Goal: Task Accomplishment & Management: Manage account settings

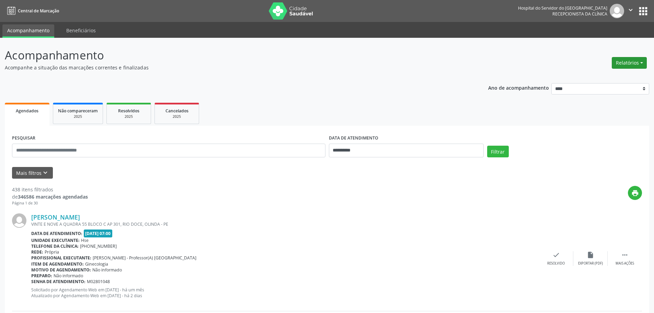
click at [632, 63] on button "Relatórios" at bounding box center [628, 63] width 35 height 12
click at [579, 81] on link "Agendamentos" at bounding box center [610, 78] width 74 height 10
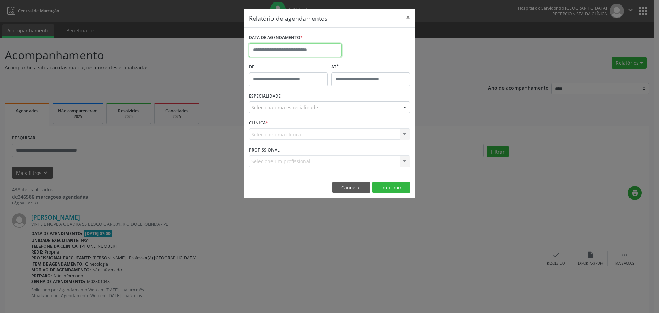
click at [295, 54] on input "text" at bounding box center [295, 50] width 93 height 14
click at [369, 44] on div "DATA DE AGENDAMENTO *" at bounding box center [329, 47] width 165 height 29
click at [412, 18] on button "×" at bounding box center [408, 17] width 14 height 17
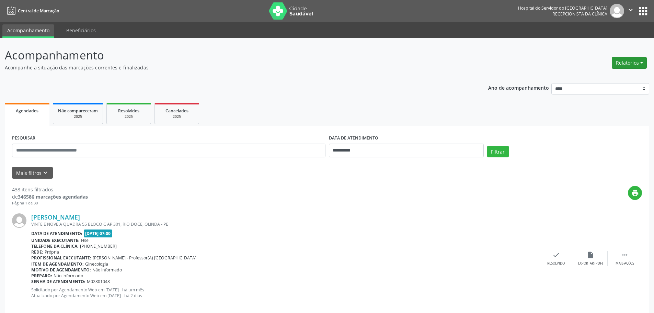
click at [618, 62] on button "Relatórios" at bounding box center [628, 63] width 35 height 12
click at [595, 74] on link "Agendamentos" at bounding box center [610, 78] width 74 height 10
select select "*"
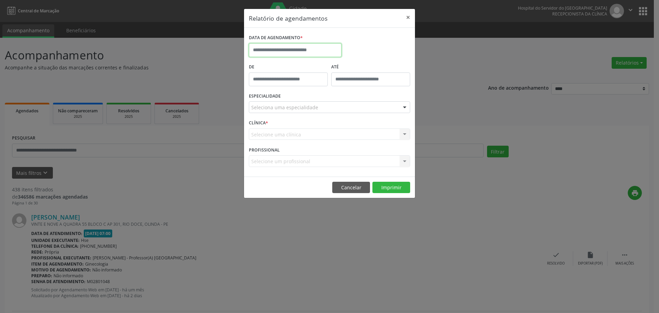
click at [297, 52] on input "text" at bounding box center [295, 50] width 93 height 14
click at [288, 129] on span "19" at bounding box center [286, 126] width 13 height 13
type input "**********"
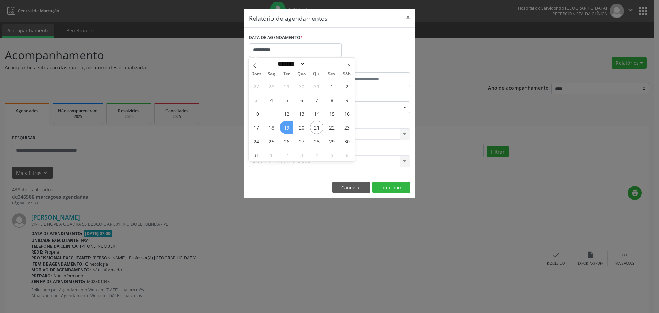
click at [288, 129] on span "19" at bounding box center [286, 126] width 13 height 13
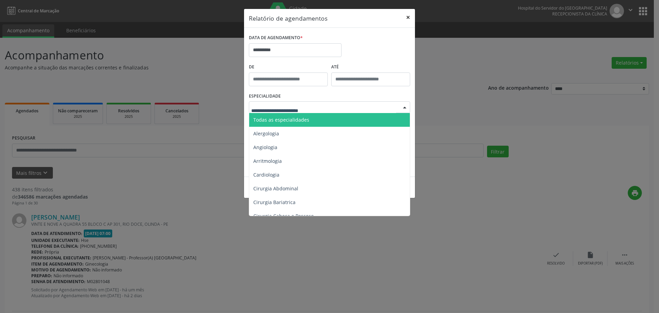
click at [406, 15] on button "×" at bounding box center [408, 17] width 14 height 17
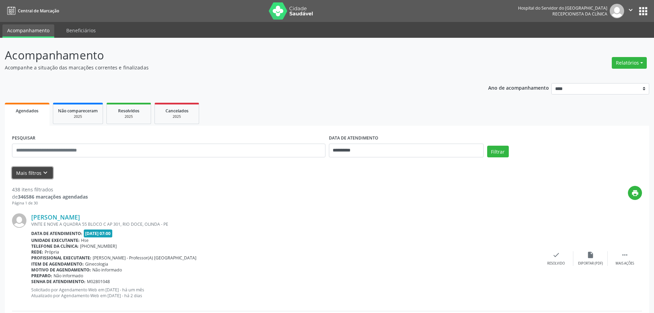
click at [28, 172] on button "Mais filtros keyboard_arrow_down" at bounding box center [32, 173] width 41 height 12
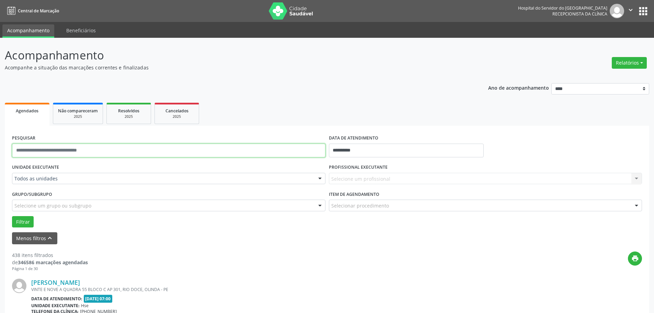
click at [25, 148] on input "text" at bounding box center [168, 150] width 313 height 14
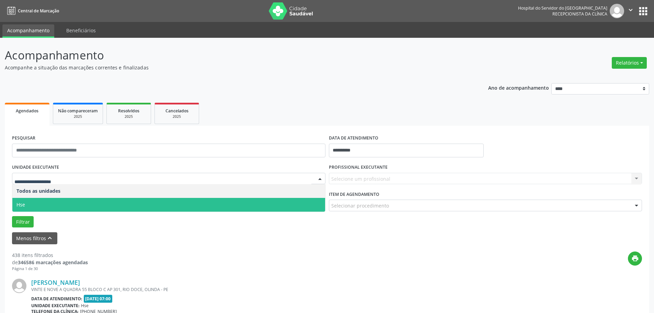
click at [29, 201] on span "Hse" at bounding box center [168, 205] width 313 height 14
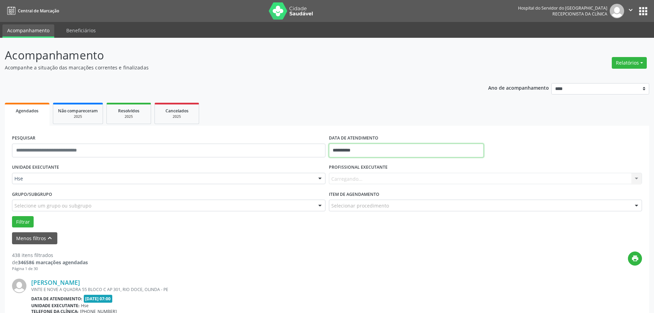
click at [338, 152] on input "**********" at bounding box center [406, 150] width 155 height 14
click at [363, 227] on span "19" at bounding box center [366, 227] width 13 height 13
type input "**********"
click at [363, 227] on span "19" at bounding box center [366, 227] width 13 height 13
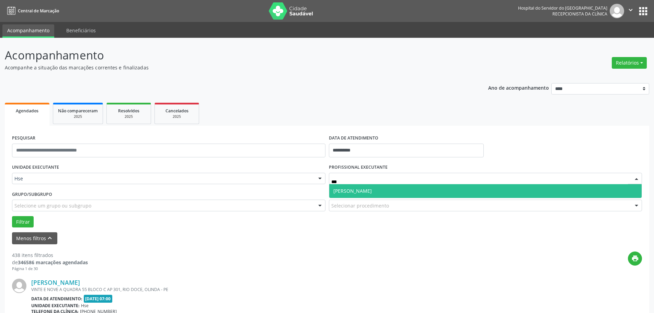
type input "****"
click at [372, 190] on span "[PERSON_NAME]" at bounding box center [352, 190] width 38 height 7
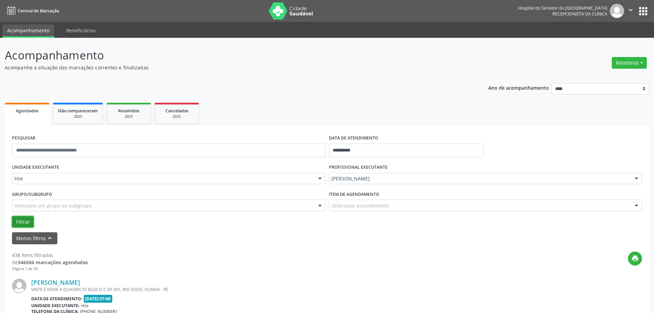
click at [27, 221] on button "Filtrar" at bounding box center [23, 222] width 22 height 12
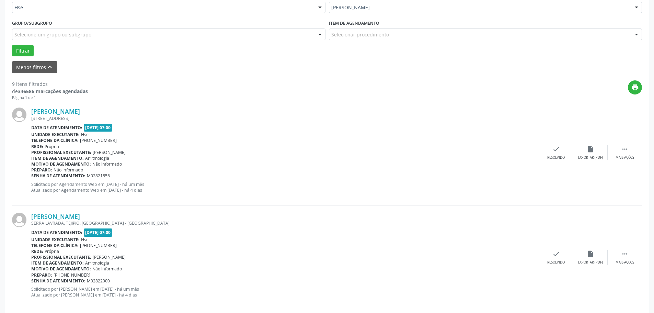
scroll to position [172, 0]
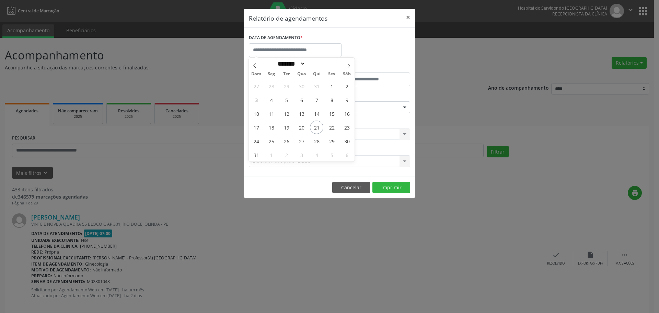
select select "*"
click at [283, 128] on span "19" at bounding box center [286, 126] width 13 height 13
type input "**********"
click at [283, 128] on span "19" at bounding box center [286, 126] width 13 height 13
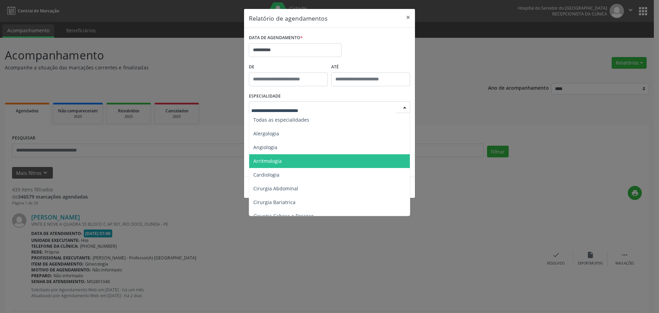
click at [278, 158] on span "Arritmologia" at bounding box center [267, 160] width 28 height 7
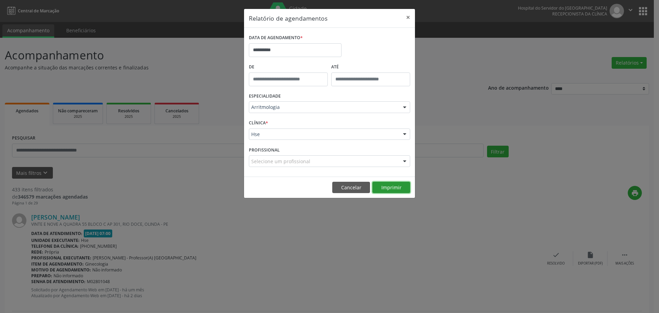
click at [401, 184] on button "Imprimir" at bounding box center [391, 188] width 38 height 12
click at [354, 188] on button "Cancelar" at bounding box center [351, 188] width 38 height 12
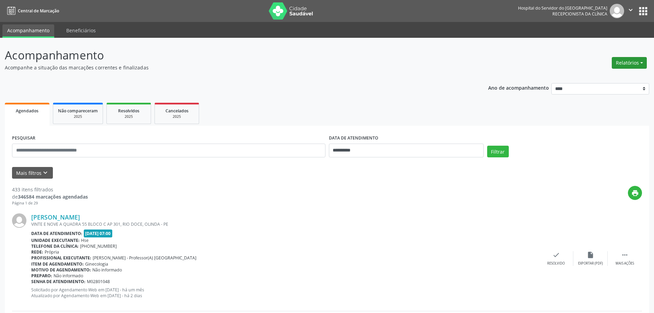
click at [618, 67] on button "Relatórios" at bounding box center [628, 63] width 35 height 12
click at [613, 79] on link "Agendamentos" at bounding box center [610, 78] width 74 height 10
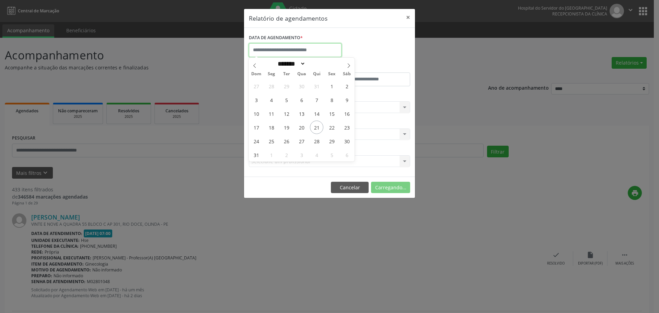
click at [299, 53] on input "text" at bounding box center [295, 50] width 93 height 14
click at [300, 127] on span "20" at bounding box center [301, 126] width 13 height 13
type input "**********"
click at [300, 127] on span "20" at bounding box center [301, 126] width 13 height 13
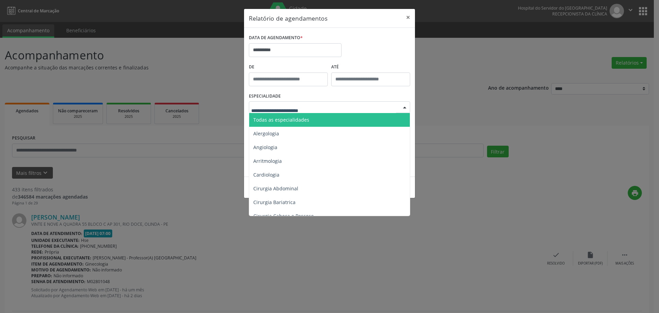
click at [361, 111] on div at bounding box center [329, 107] width 161 height 12
click at [328, 119] on span "Todas as especialidades" at bounding box center [330, 120] width 162 height 14
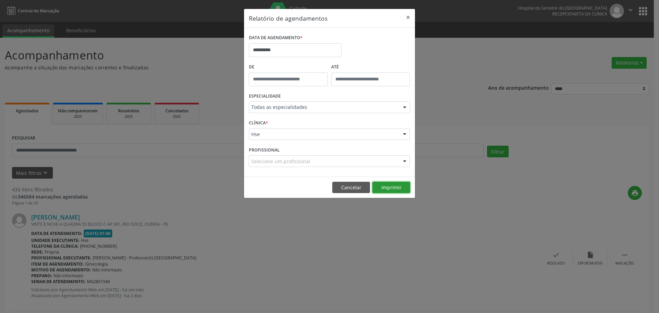
click at [397, 183] on button "Imprimir" at bounding box center [391, 188] width 38 height 12
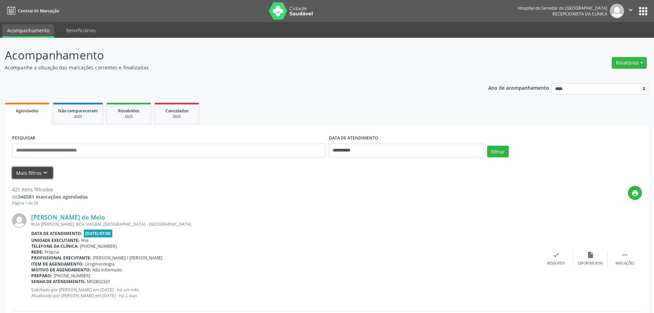
click at [42, 170] on icon "keyboard_arrow_down" at bounding box center [46, 173] width 8 height 8
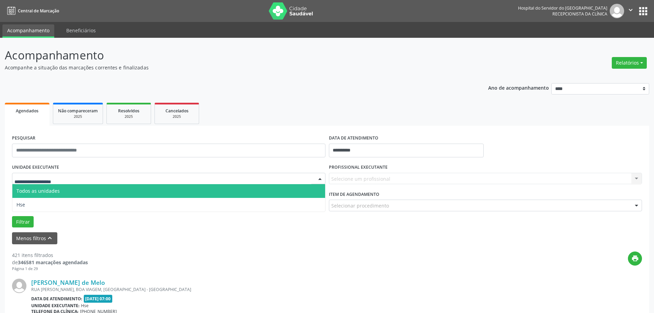
click at [40, 174] on div at bounding box center [168, 179] width 313 height 12
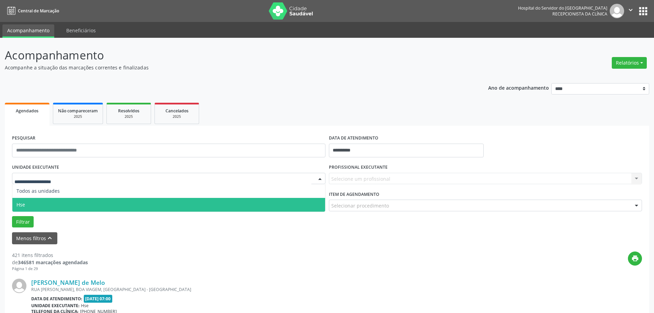
click at [28, 207] on span "Hse" at bounding box center [168, 205] width 313 height 14
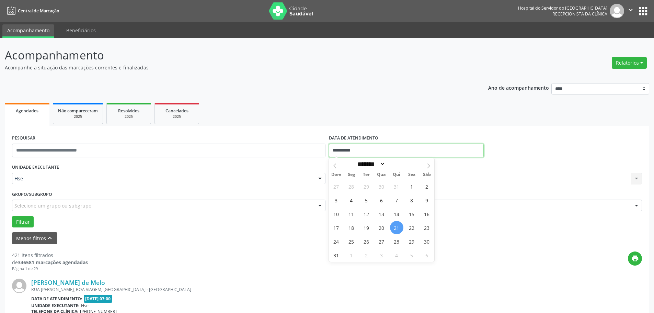
click at [363, 151] on input "**********" at bounding box center [406, 150] width 155 height 14
click at [381, 227] on span "20" at bounding box center [381, 227] width 13 height 13
type input "**********"
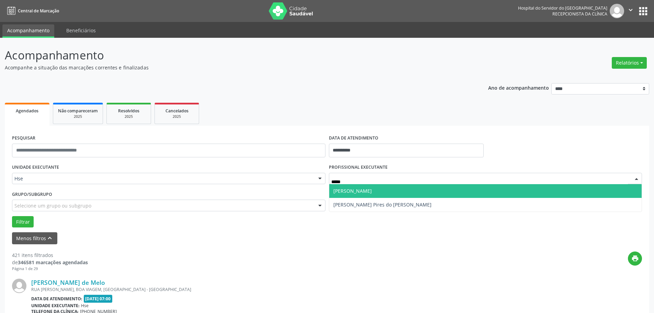
type input "******"
click at [394, 186] on span "[PERSON_NAME]" at bounding box center [485, 191] width 313 height 14
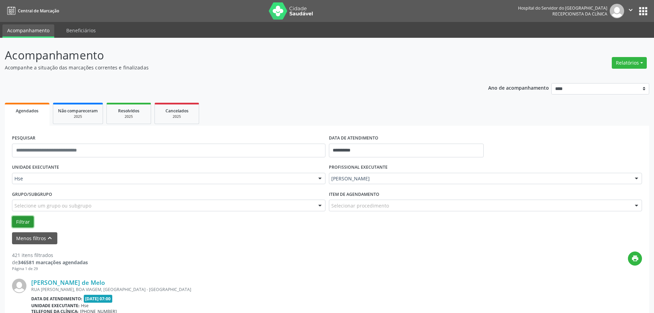
click at [17, 219] on button "Filtrar" at bounding box center [23, 222] width 22 height 12
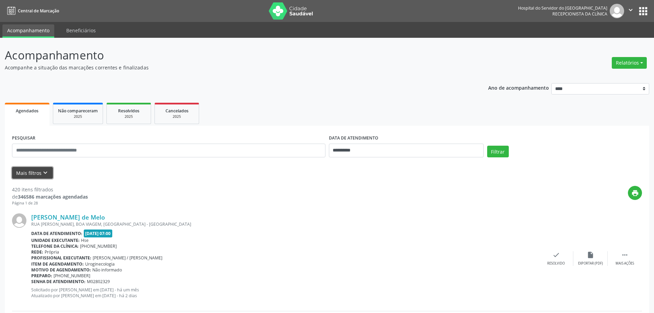
click at [45, 171] on icon "keyboard_arrow_down" at bounding box center [46, 173] width 8 height 8
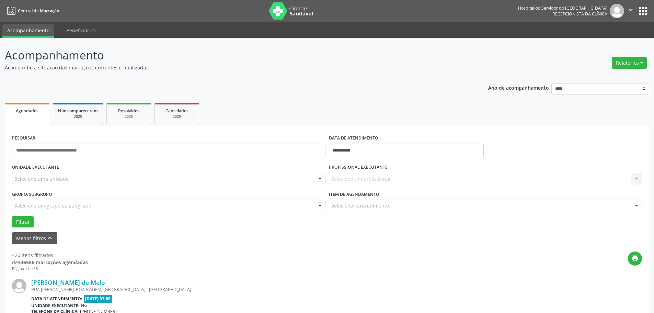
click at [49, 170] on label "UNIDADE EXECUTANTE" at bounding box center [35, 167] width 47 height 11
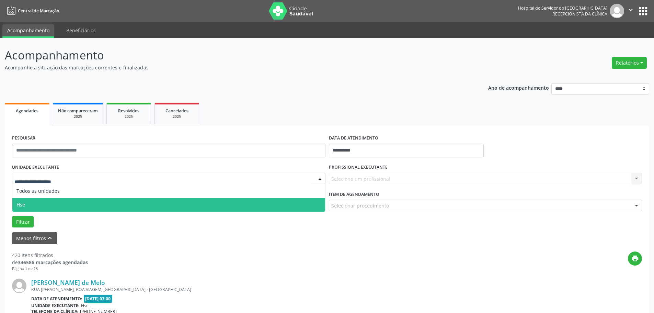
click at [42, 204] on span "Hse" at bounding box center [168, 205] width 313 height 14
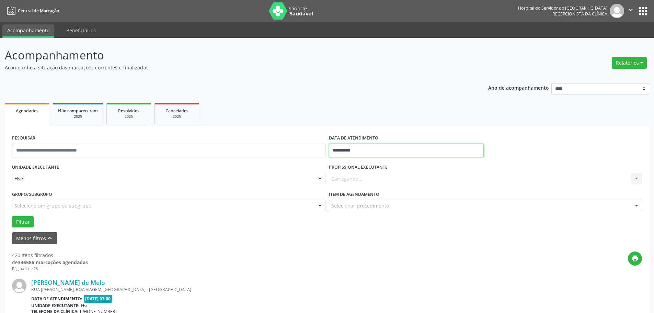
click at [352, 151] on input "**********" at bounding box center [406, 150] width 155 height 14
click at [382, 225] on span "20" at bounding box center [381, 227] width 13 height 13
type input "**********"
click at [382, 225] on span "20" at bounding box center [381, 227] width 13 height 13
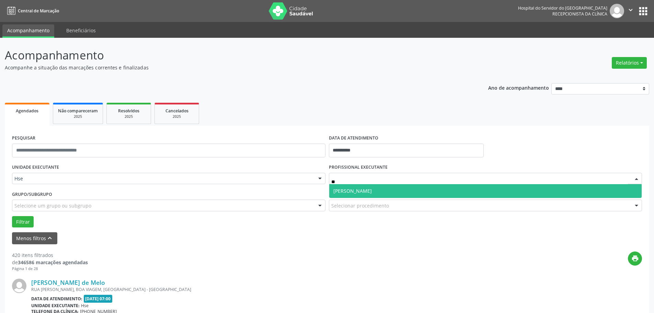
click at [357, 187] on span "[PERSON_NAME]" at bounding box center [485, 191] width 313 height 14
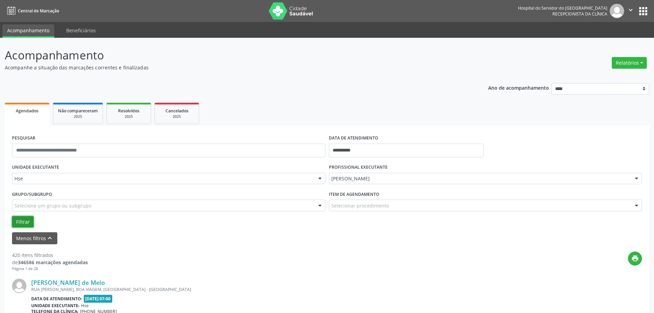
click at [25, 221] on button "Filtrar" at bounding box center [23, 222] width 22 height 12
click at [341, 149] on input "**********" at bounding box center [406, 150] width 155 height 14
drag, startPoint x: 469, startPoint y: 233, endPoint x: 365, endPoint y: 165, distance: 124.8
click at [470, 233] on div "Menos filtros keyboard_arrow_up" at bounding box center [326, 238] width 633 height 12
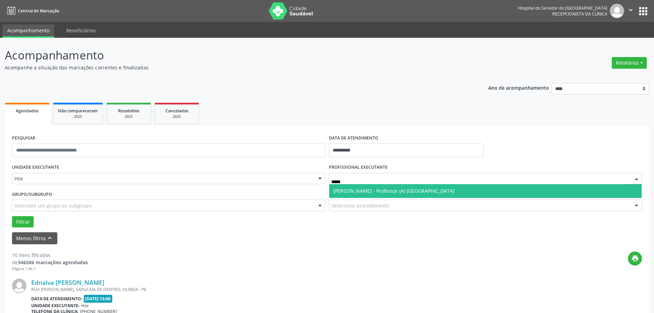
type input "******"
click at [358, 188] on span "[PERSON_NAME] - Professor (A) [GEOGRAPHIC_DATA]" at bounding box center [393, 190] width 121 height 7
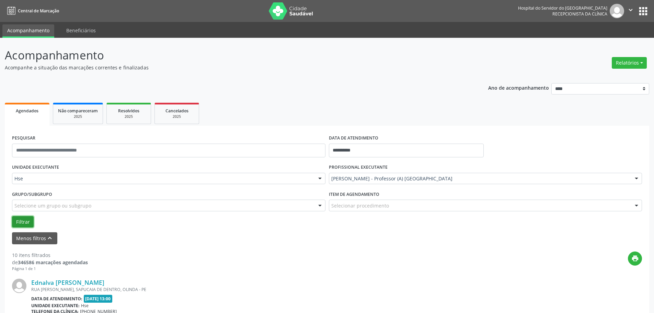
click at [24, 221] on button "Filtrar" at bounding box center [23, 222] width 22 height 12
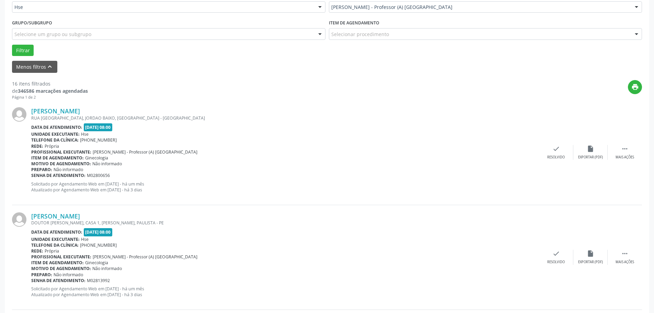
scroll to position [172, 0]
click at [626, 155] on div "Mais ações" at bounding box center [624, 156] width 19 height 5
click at [594, 154] on div "alarm_off Não compareceu" at bounding box center [590, 151] width 34 height 15
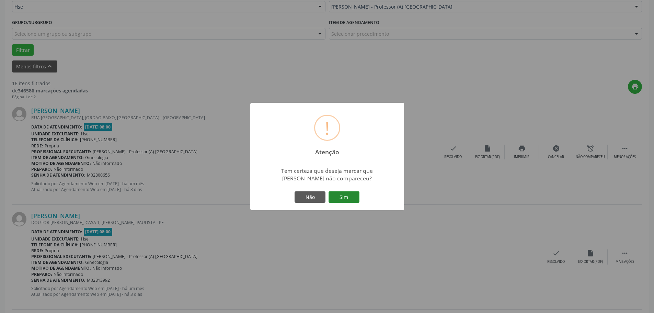
click at [346, 200] on button "Sim" at bounding box center [343, 197] width 31 height 12
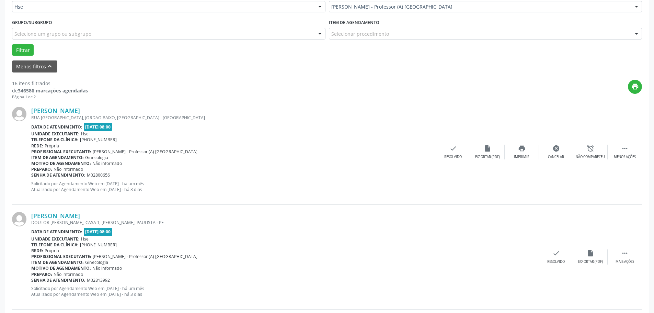
scroll to position [0, 0]
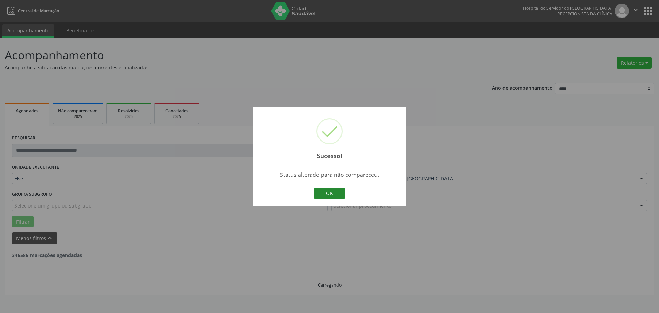
click at [332, 194] on button "OK" at bounding box center [329, 193] width 31 height 12
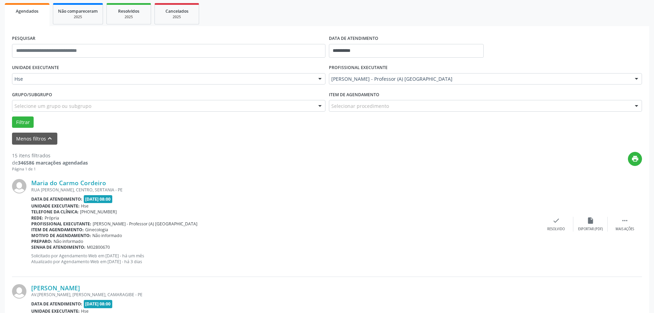
scroll to position [137, 0]
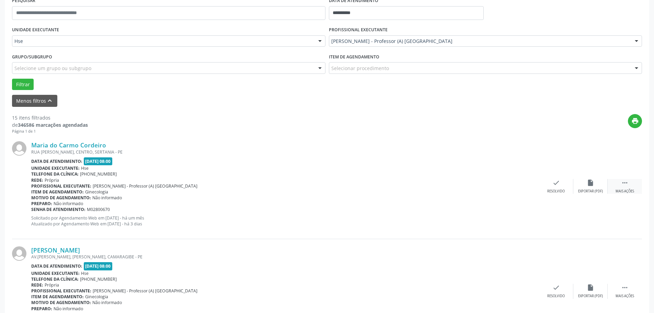
click at [632, 191] on div "Mais ações" at bounding box center [624, 191] width 19 height 5
click at [614, 191] on div "Menos ações" at bounding box center [625, 191] width 22 height 5
click at [614, 191] on div " Mais ações" at bounding box center [624, 186] width 34 height 15
click at [594, 191] on div "Não compareceu" at bounding box center [589, 191] width 29 height 5
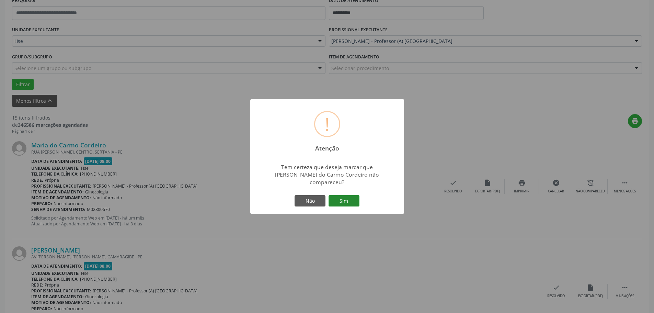
click at [349, 197] on button "Sim" at bounding box center [343, 201] width 31 height 12
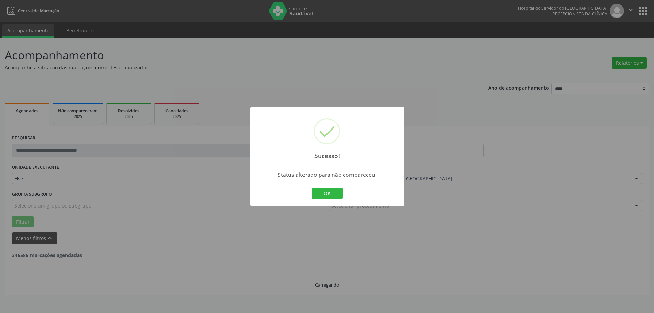
scroll to position [0, 0]
click at [330, 194] on button "OK" at bounding box center [329, 193] width 31 height 12
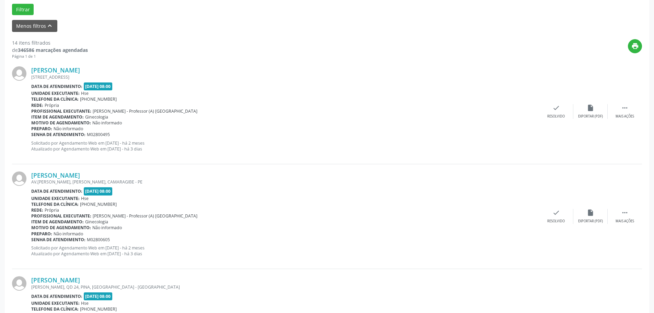
scroll to position [240, 0]
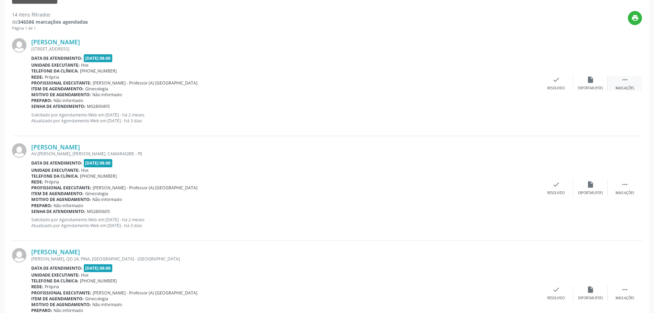
click at [624, 81] on icon "" at bounding box center [625, 80] width 8 height 8
click at [580, 88] on div "Não compareceu" at bounding box center [589, 88] width 29 height 5
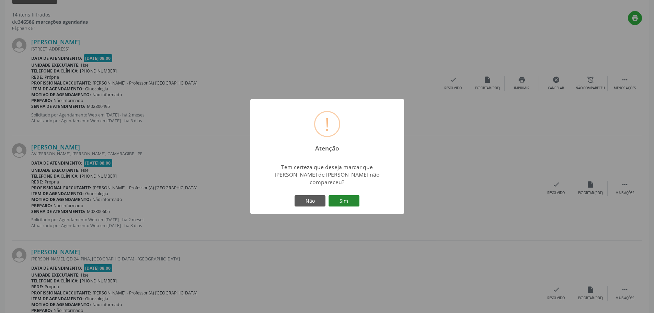
click at [343, 197] on button "Sim" at bounding box center [343, 201] width 31 height 12
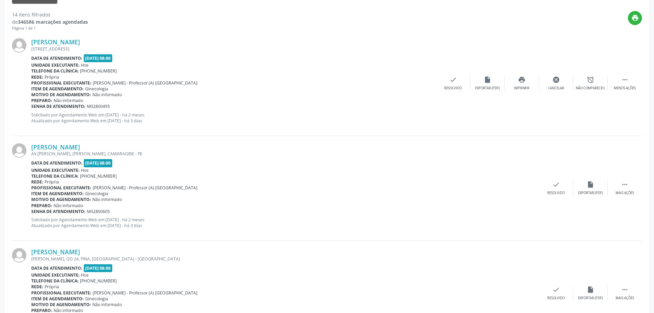
scroll to position [0, 0]
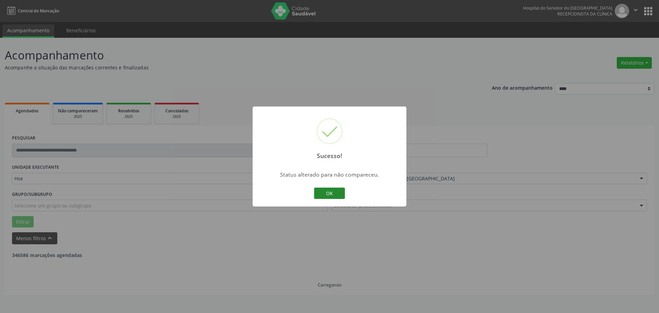
click at [333, 195] on button "OK" at bounding box center [329, 193] width 31 height 12
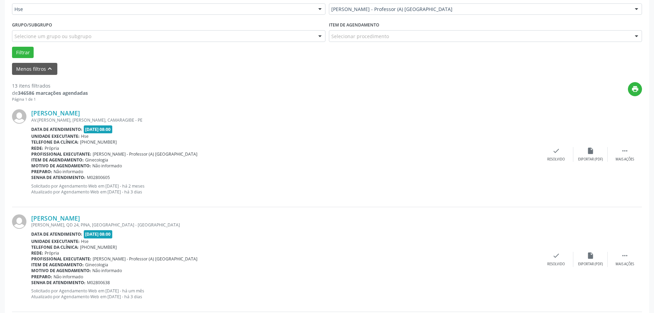
scroll to position [172, 0]
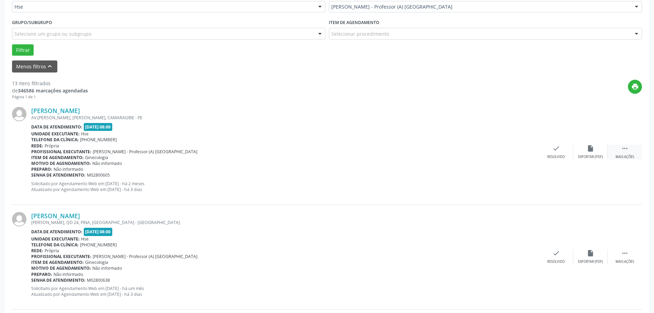
click at [618, 154] on div " Mais ações" at bounding box center [624, 151] width 34 height 15
click at [584, 155] on div "Não compareceu" at bounding box center [589, 156] width 29 height 5
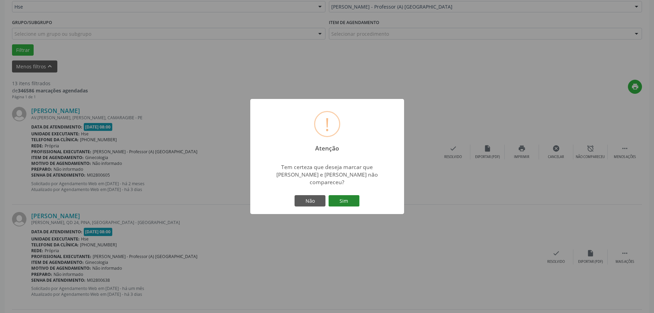
click at [339, 197] on button "Sim" at bounding box center [343, 201] width 31 height 12
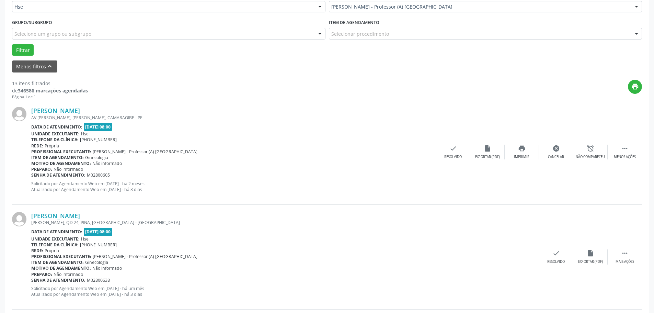
scroll to position [0, 0]
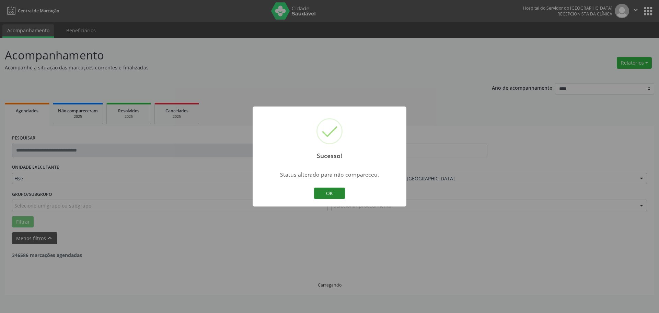
click at [322, 198] on button "OK" at bounding box center [329, 193] width 31 height 12
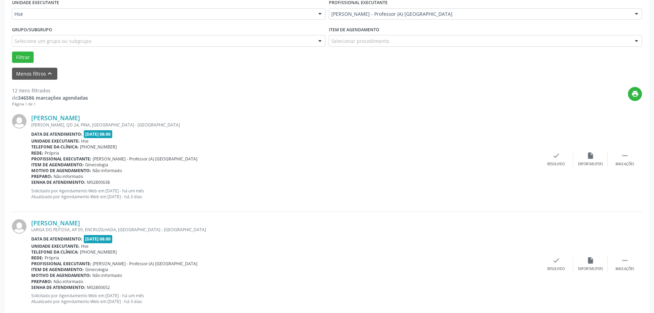
scroll to position [206, 0]
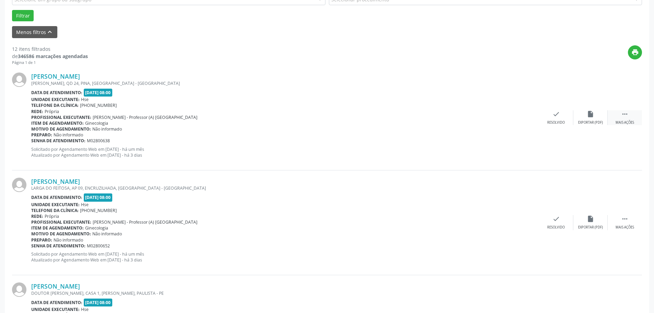
click at [616, 120] on div "Mais ações" at bounding box center [624, 122] width 19 height 5
click at [588, 118] on div "alarm_off Não compareceu" at bounding box center [590, 117] width 34 height 15
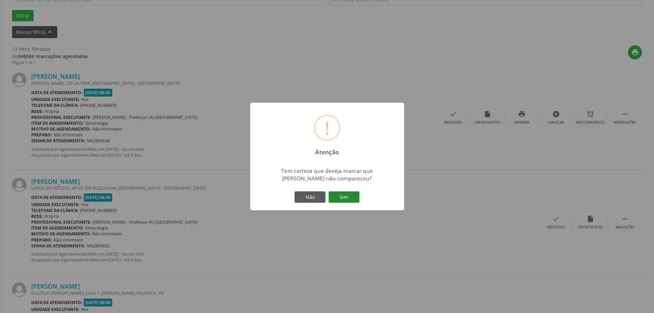
click at [357, 201] on button "Sim" at bounding box center [343, 197] width 31 height 12
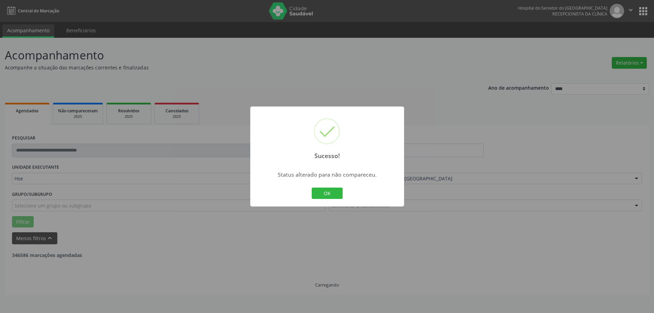
scroll to position [0, 0]
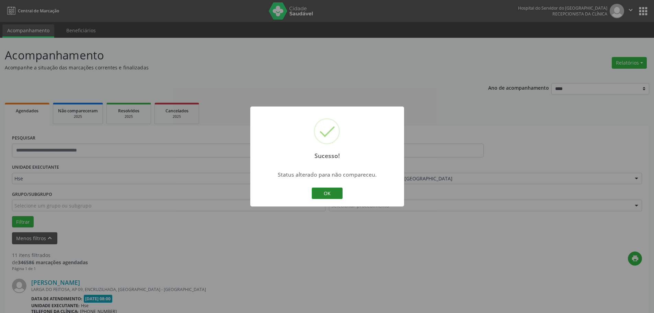
click at [324, 189] on button "OK" at bounding box center [327, 193] width 31 height 12
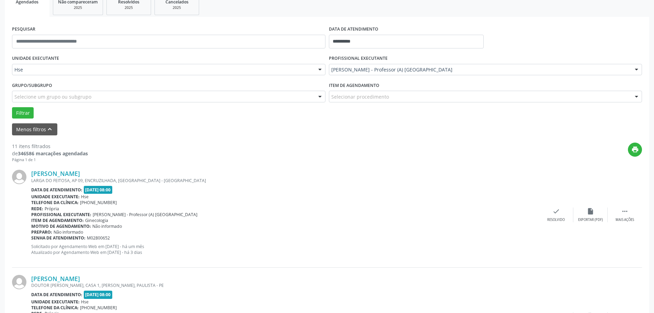
scroll to position [137, 0]
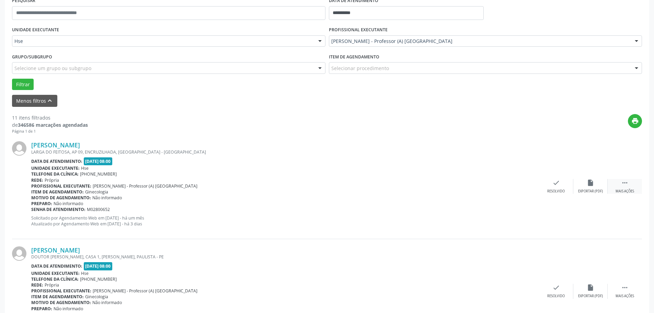
click at [637, 186] on div " Mais ações" at bounding box center [624, 186] width 34 height 15
click at [588, 188] on div "alarm_off Não compareceu" at bounding box center [590, 186] width 34 height 15
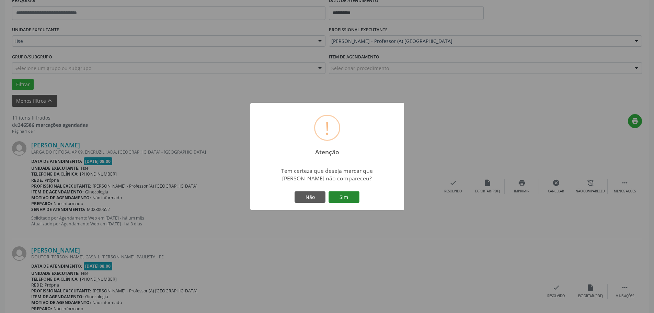
click at [349, 202] on button "Sim" at bounding box center [343, 197] width 31 height 12
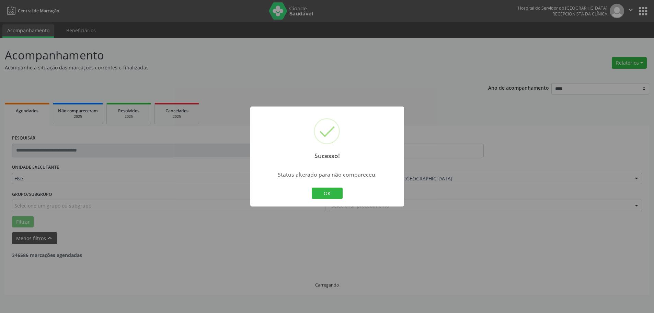
scroll to position [0, 0]
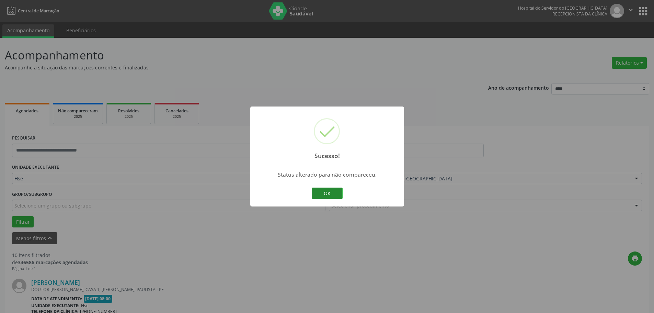
click at [328, 190] on button "OK" at bounding box center [327, 193] width 31 height 12
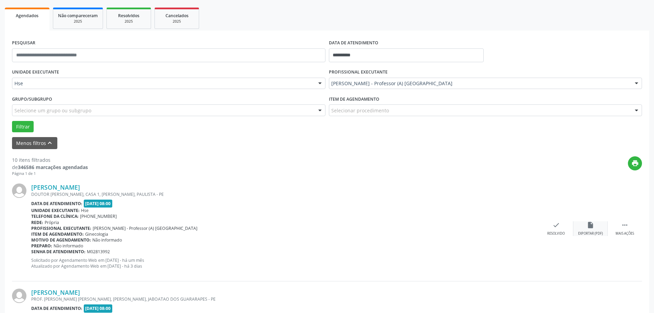
scroll to position [103, 0]
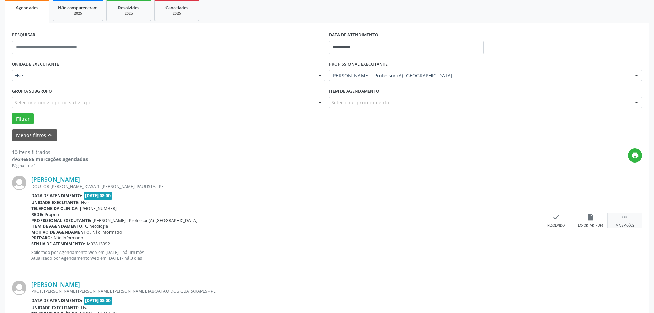
click at [617, 222] on div " Mais ações" at bounding box center [624, 220] width 34 height 15
click at [583, 223] on div "Não compareceu" at bounding box center [589, 225] width 29 height 5
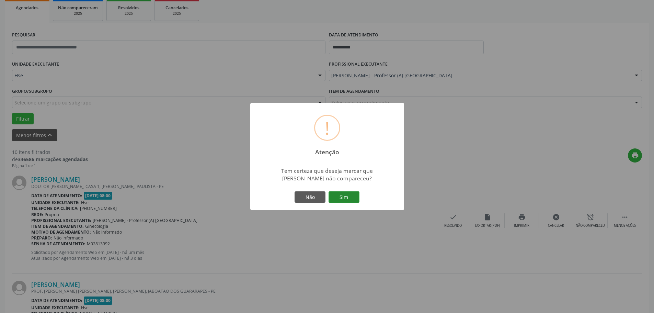
click at [354, 194] on button "Sim" at bounding box center [343, 197] width 31 height 12
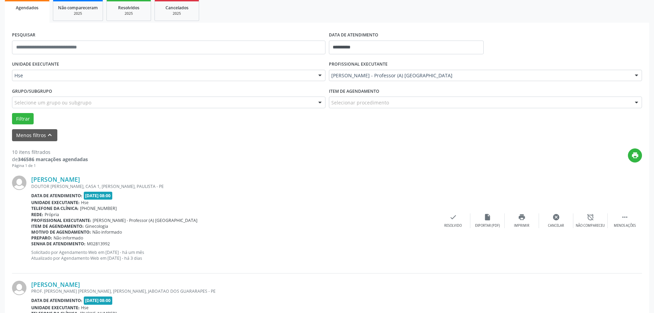
scroll to position [0, 0]
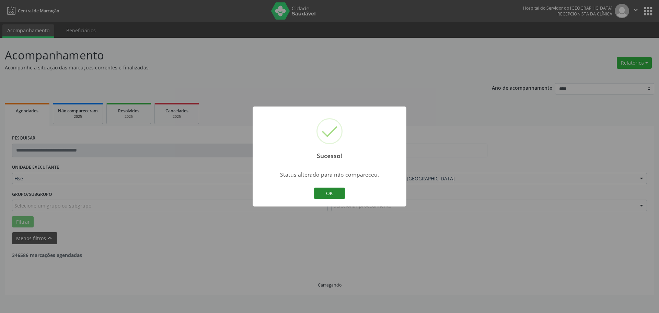
click at [339, 189] on button "OK" at bounding box center [329, 193] width 31 height 12
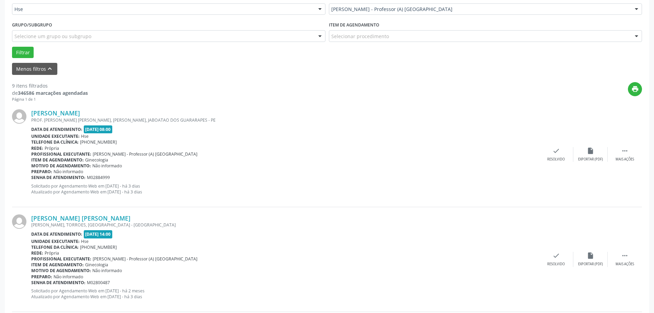
scroll to position [172, 0]
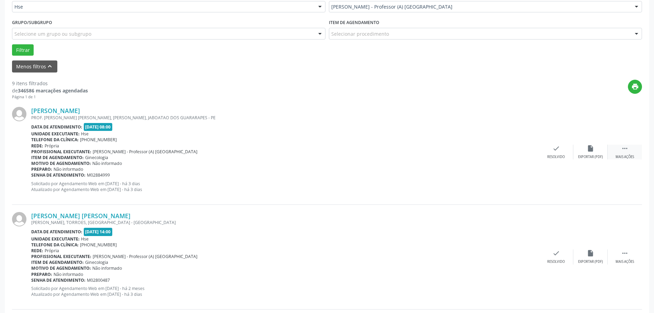
click at [613, 152] on div " Mais ações" at bounding box center [624, 151] width 34 height 15
click at [580, 159] on div "Não compareceu" at bounding box center [589, 156] width 29 height 5
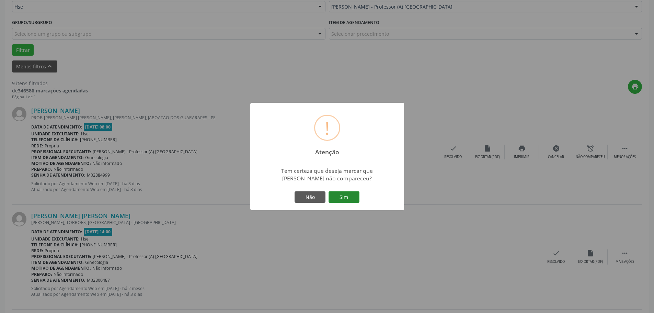
click at [339, 195] on button "Sim" at bounding box center [343, 197] width 31 height 12
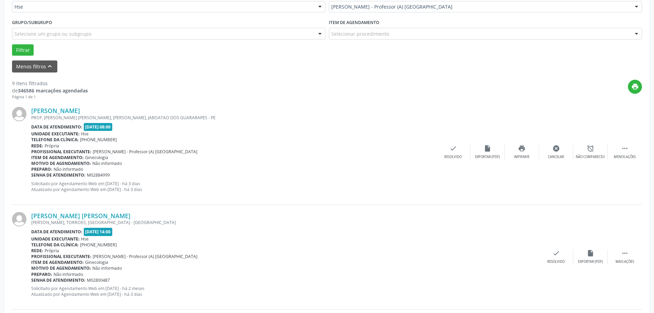
scroll to position [0, 0]
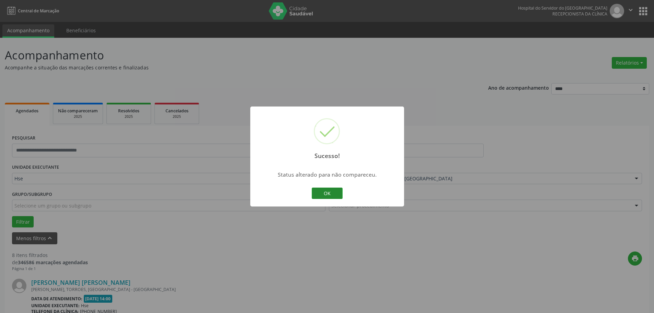
click at [328, 196] on button "OK" at bounding box center [327, 193] width 31 height 12
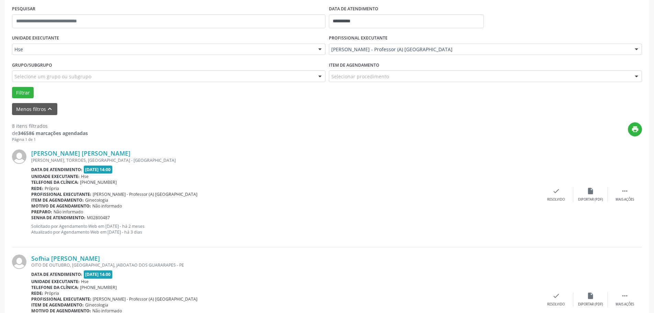
scroll to position [172, 0]
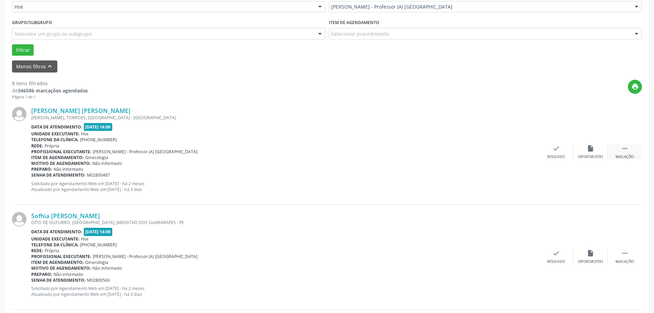
click at [616, 157] on div "Mais ações" at bounding box center [624, 156] width 19 height 5
click at [582, 155] on div "Não compareceu" at bounding box center [589, 156] width 29 height 5
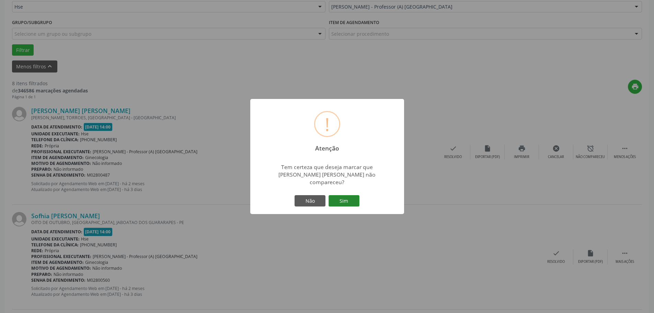
click at [334, 201] on button "Sim" at bounding box center [343, 201] width 31 height 12
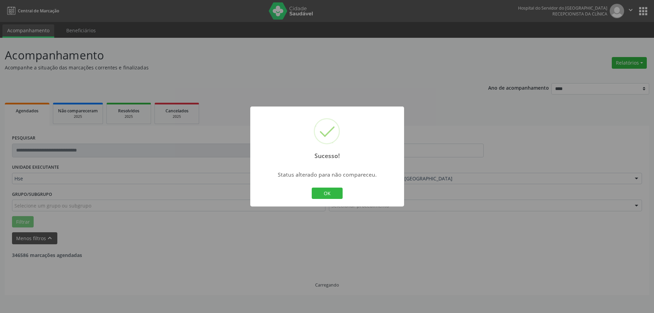
scroll to position [0, 0]
click at [335, 193] on button "OK" at bounding box center [329, 193] width 31 height 12
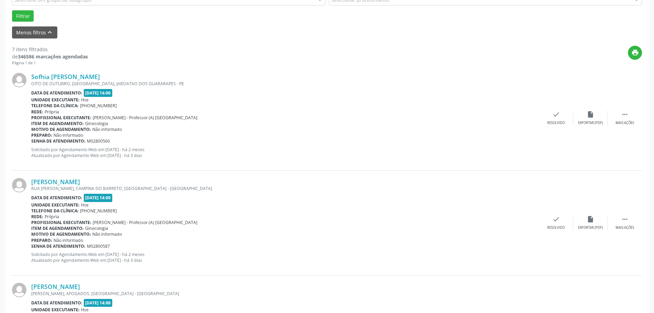
scroll to position [206, 0]
drag, startPoint x: 627, startPoint y: 121, endPoint x: 621, endPoint y: 126, distance: 7.6
click at [627, 121] on div "Mais ações" at bounding box center [624, 122] width 19 height 5
click at [586, 116] on icon "alarm_off" at bounding box center [590, 114] width 8 height 8
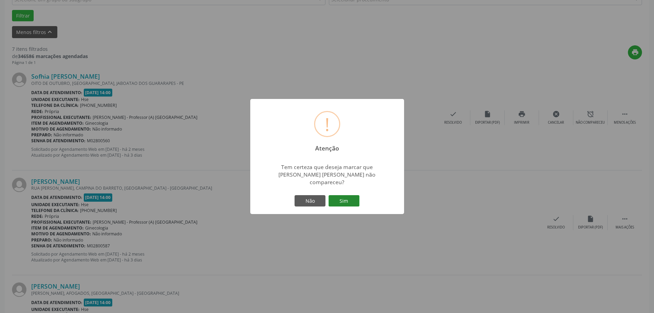
click at [340, 199] on button "Sim" at bounding box center [343, 201] width 31 height 12
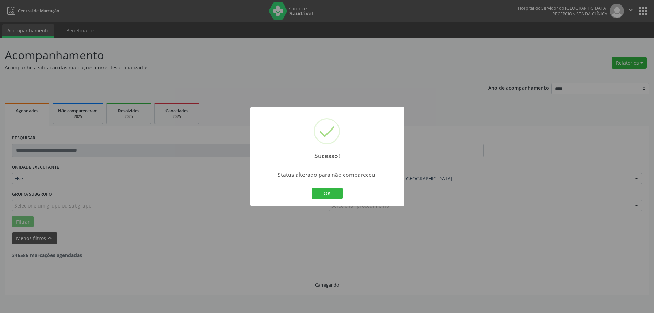
scroll to position [0, 0]
drag, startPoint x: 336, startPoint y: 182, endPoint x: 333, endPoint y: 187, distance: 5.5
click at [334, 184] on div "Sucesso! × Status alterado para não compareceu. OK Cancel" at bounding box center [330, 156] width 154 height 100
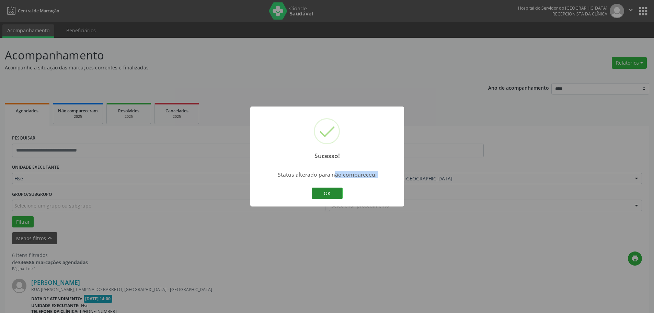
click at [329, 194] on button "OK" at bounding box center [327, 193] width 31 height 12
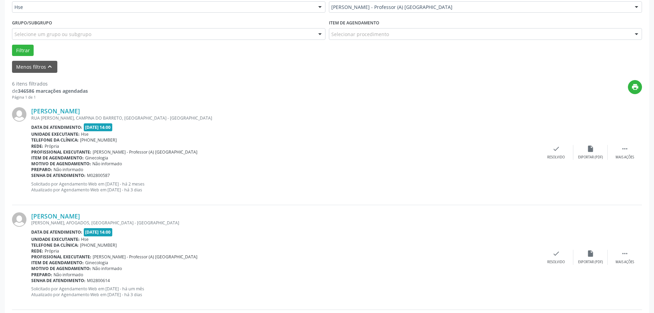
scroll to position [172, 0]
click at [620, 153] on div " Mais ações" at bounding box center [624, 151] width 34 height 15
click at [597, 157] on div "Não compareceu" at bounding box center [589, 156] width 29 height 5
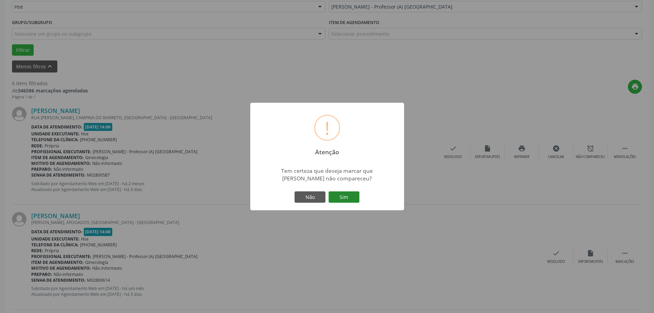
click at [336, 197] on button "Sim" at bounding box center [343, 197] width 31 height 12
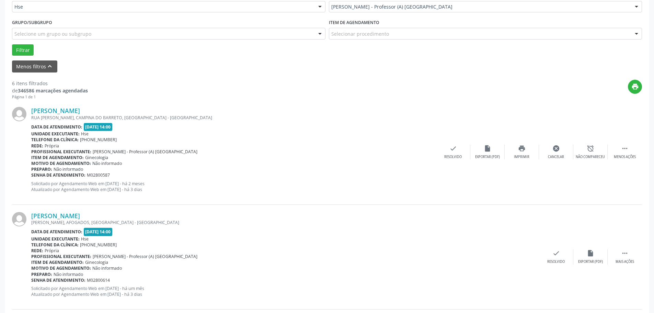
scroll to position [0, 0]
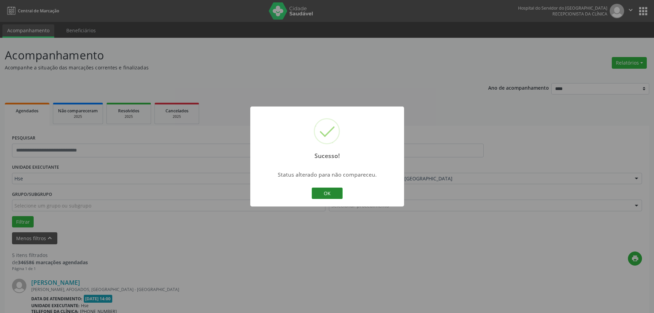
click at [341, 192] on button "OK" at bounding box center [327, 193] width 31 height 12
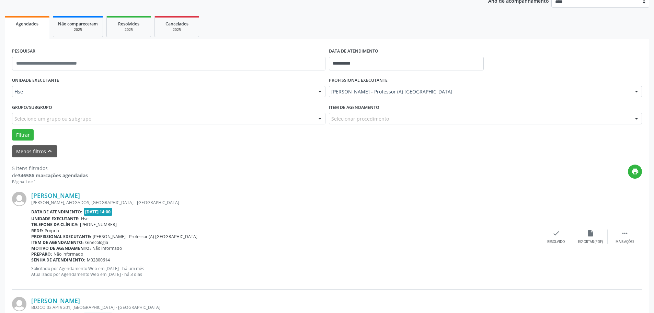
scroll to position [137, 0]
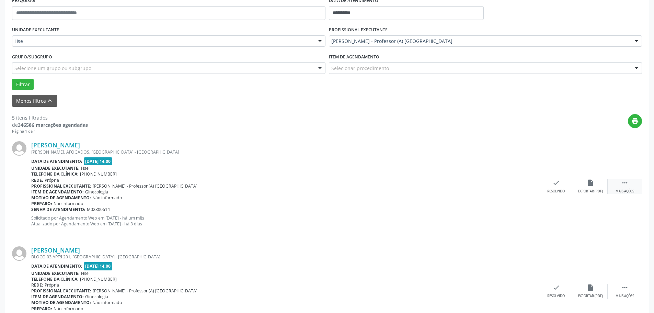
click at [617, 188] on div " Mais ações" at bounding box center [624, 186] width 34 height 15
click at [581, 187] on div "alarm_off Não compareceu" at bounding box center [590, 186] width 34 height 15
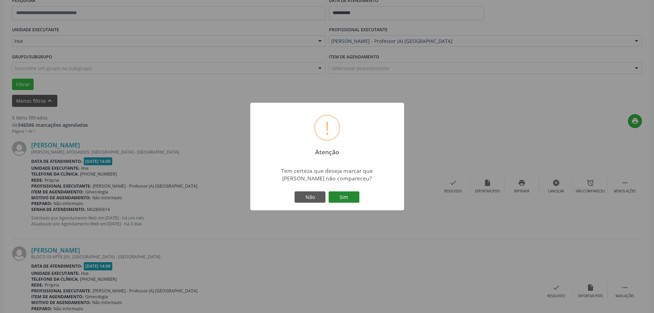
click at [333, 198] on button "Sim" at bounding box center [343, 197] width 31 height 12
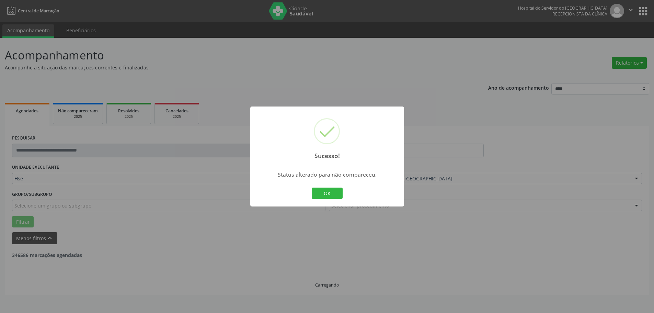
scroll to position [0, 0]
click at [327, 196] on button "OK" at bounding box center [329, 193] width 31 height 12
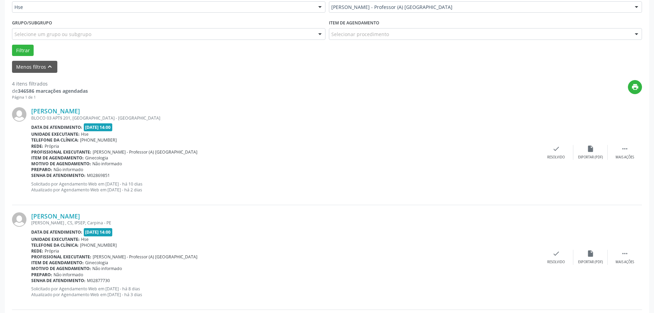
scroll to position [172, 0]
click at [622, 158] on div "Mais ações" at bounding box center [624, 156] width 19 height 5
click at [588, 159] on div "Não compareceu" at bounding box center [589, 156] width 29 height 5
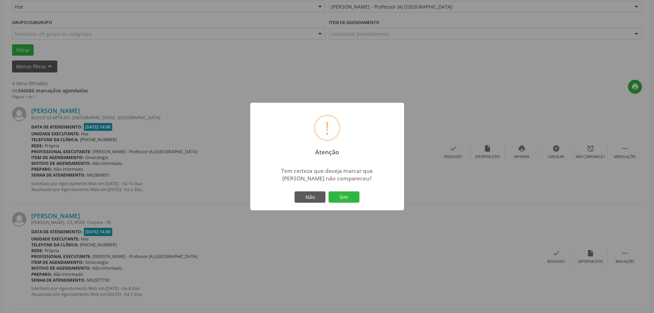
click at [332, 205] on div "! Atenção × Tem certeza que deseja marcar que [PERSON_NAME] não compareceu? Não…" at bounding box center [327, 157] width 154 height 108
click at [337, 200] on button "Sim" at bounding box center [343, 197] width 31 height 12
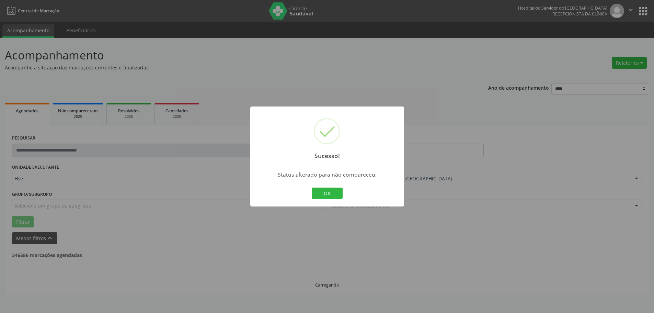
scroll to position [0, 0]
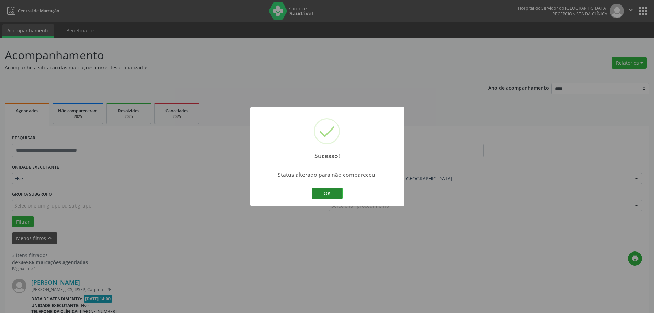
click at [336, 194] on button "OK" at bounding box center [327, 193] width 31 height 12
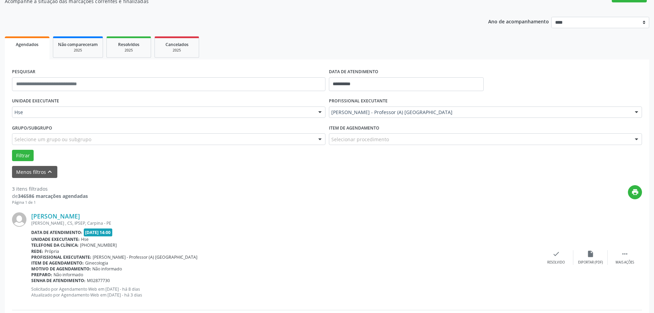
scroll to position [69, 0]
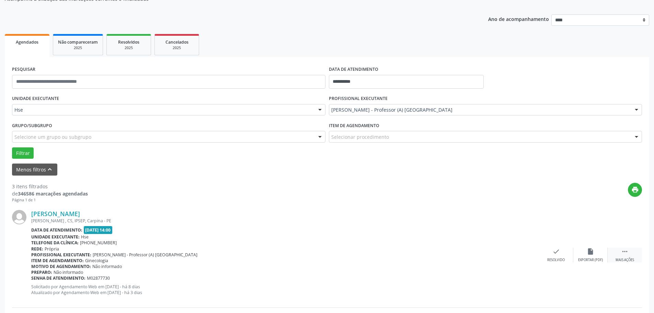
click at [625, 253] on icon "" at bounding box center [625, 251] width 8 height 8
click at [594, 253] on icon "alarm_off" at bounding box center [590, 251] width 8 height 8
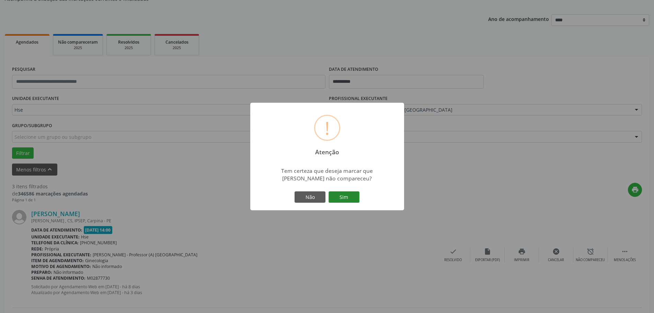
click at [335, 196] on button "Sim" at bounding box center [343, 197] width 31 height 12
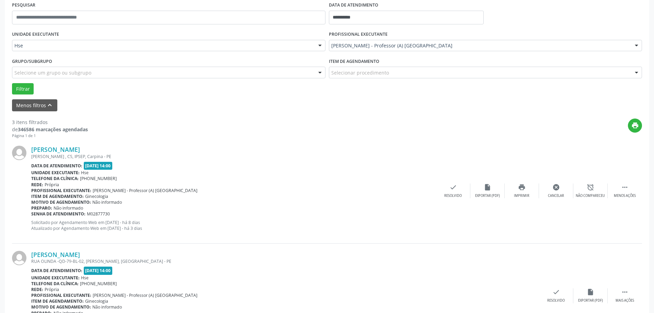
scroll to position [172, 0]
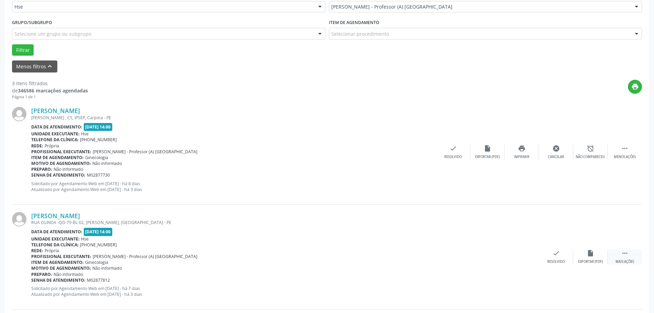
click at [623, 259] on div "Mais ações" at bounding box center [624, 261] width 19 height 5
click at [594, 263] on div "Não compareceu" at bounding box center [589, 261] width 29 height 5
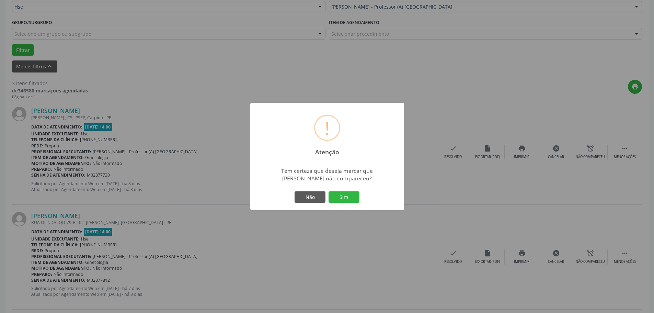
scroll to position [0, 0]
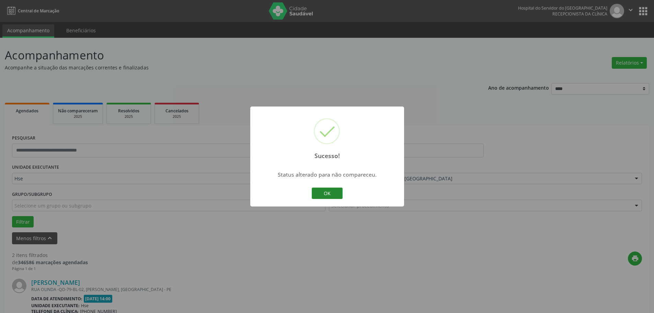
click at [336, 196] on button "OK" at bounding box center [327, 193] width 31 height 12
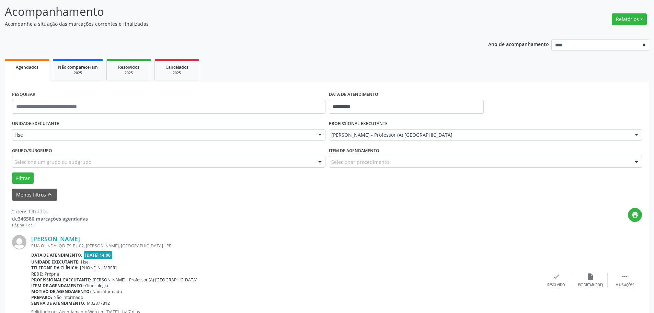
scroll to position [172, 0]
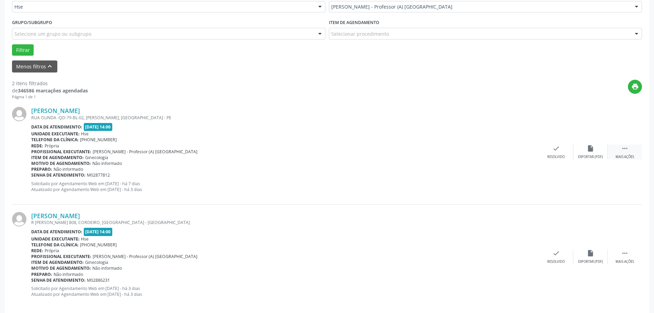
click at [622, 151] on icon "" at bounding box center [625, 148] width 8 height 8
click at [594, 155] on div "Não compareceu" at bounding box center [589, 156] width 29 height 5
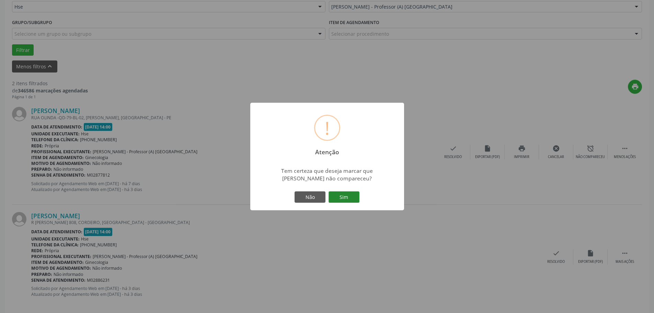
click at [348, 195] on button "Sim" at bounding box center [343, 197] width 31 height 12
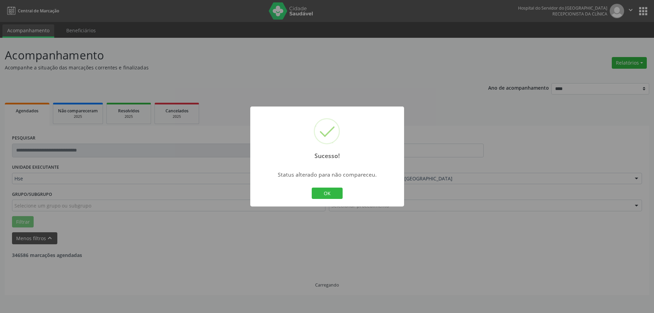
scroll to position [0, 0]
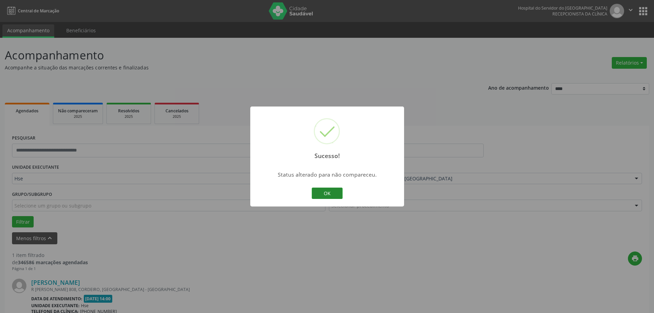
drag, startPoint x: 329, startPoint y: 190, endPoint x: 508, endPoint y: 190, distance: 178.4
click at [329, 190] on button "OK" at bounding box center [327, 193] width 31 height 12
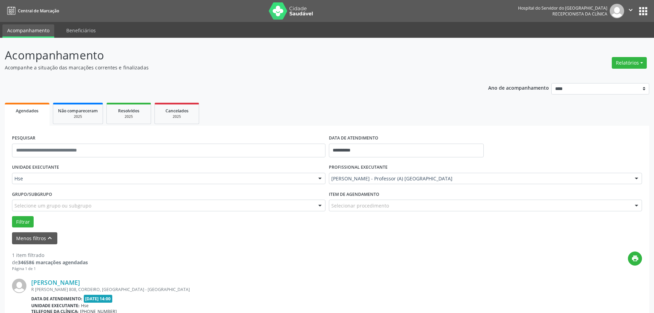
scroll to position [75, 0]
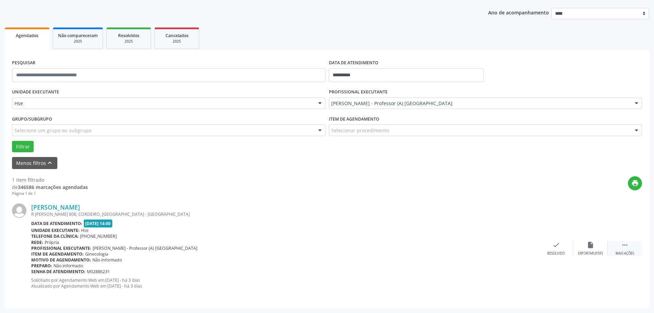
click at [626, 250] on div " Mais ações" at bounding box center [624, 248] width 34 height 15
click at [574, 251] on div "alarm_off Não compareceu" at bounding box center [590, 248] width 34 height 15
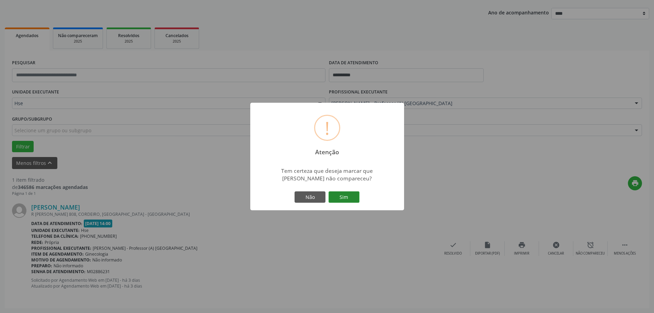
click at [355, 197] on button "Sim" at bounding box center [343, 197] width 31 height 12
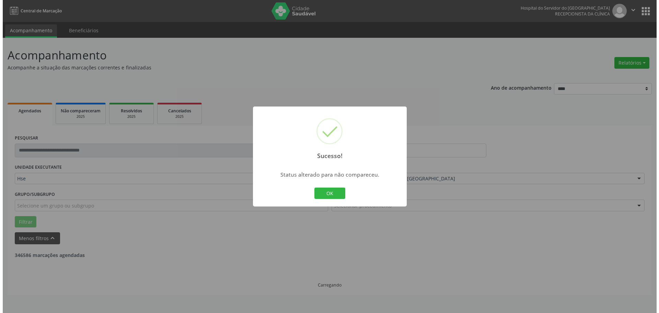
scroll to position [0, 0]
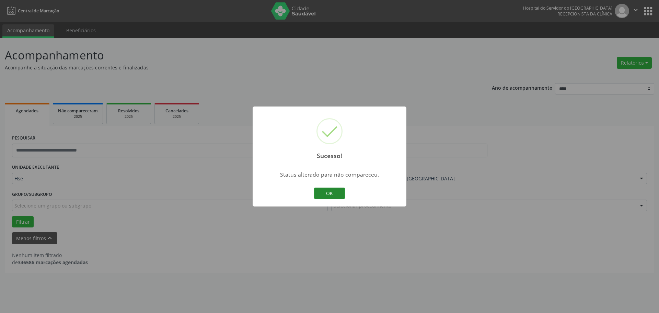
click at [319, 194] on button "OK" at bounding box center [329, 193] width 31 height 12
